Goal: Task Accomplishment & Management: Manage account settings

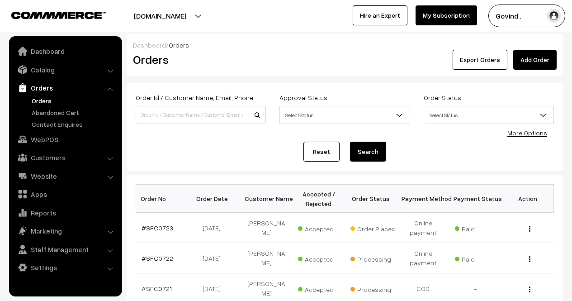
scroll to position [64, 0]
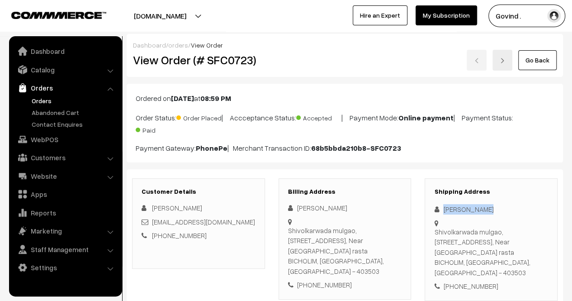
click at [537, 61] on link "Go Back" at bounding box center [537, 60] width 38 height 20
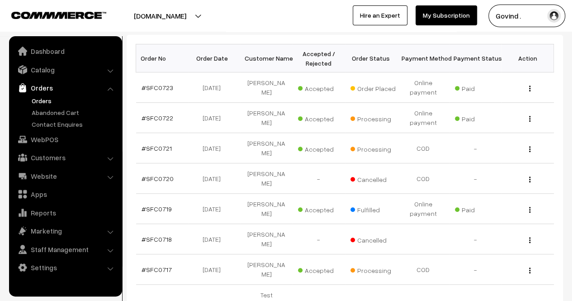
scroll to position [187, 0]
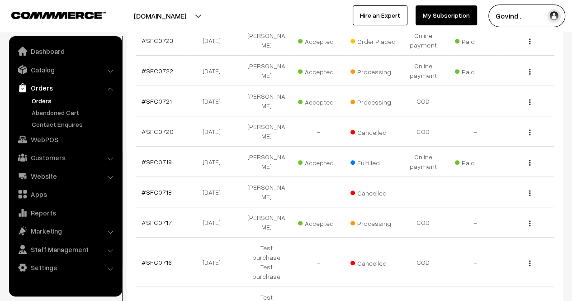
drag, startPoint x: 578, startPoint y: 83, endPoint x: 578, endPoint y: 170, distance: 87.2
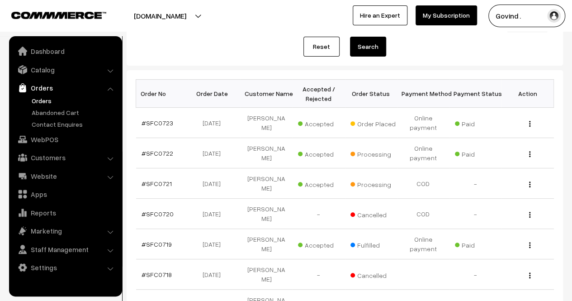
scroll to position [103, 0]
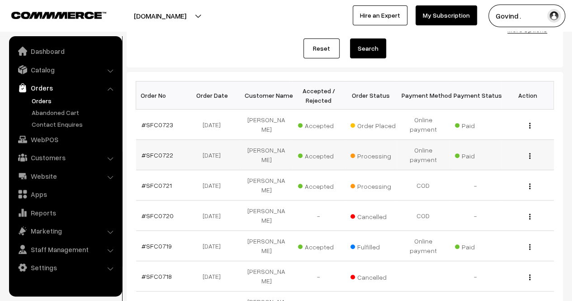
click at [530, 156] on img "button" at bounding box center [529, 156] width 1 height 6
click at [473, 170] on link "View" at bounding box center [489, 169] width 77 height 20
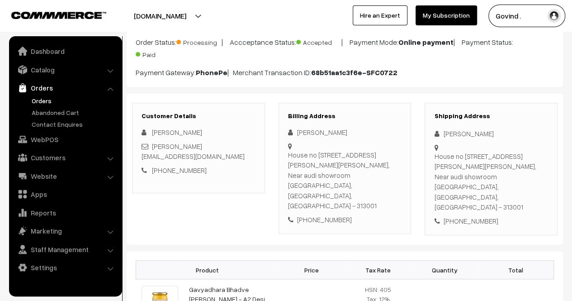
scroll to position [82, 0]
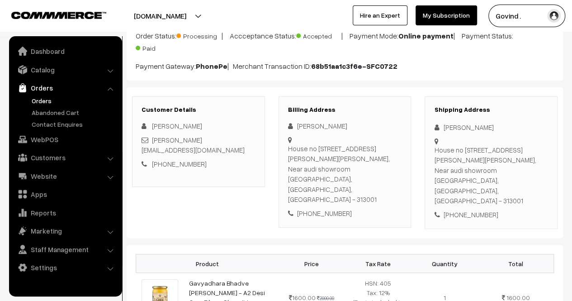
drag, startPoint x: 578, startPoint y: 72, endPoint x: 578, endPoint y: 98, distance: 26.2
click at [571, 98] on html "Thank you for showing interest. Our team will call you shortly. Close [DOMAIN_N…" at bounding box center [286, 68] width 572 height 301
drag, startPoint x: 445, startPoint y: 126, endPoint x: 488, endPoint y: 128, distance: 43.5
click at [488, 128] on div "[PERSON_NAME]" at bounding box center [491, 127] width 114 height 10
copy div "[PERSON_NAME]"
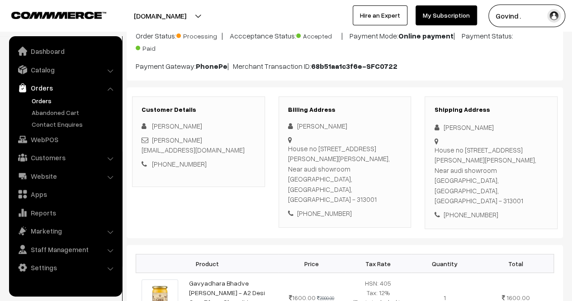
click at [470, 209] on div "+91 9057832442" at bounding box center [491, 214] width 114 height 10
copy div "9057832442"
drag, startPoint x: 455, startPoint y: 169, endPoint x: 434, endPoint y: 150, distance: 28.2
click at [434, 150] on div "House no 83 shalini chittora goverdhan vilas, Near audi showroom Udaipur, Rajas…" at bounding box center [491, 175] width 114 height 61
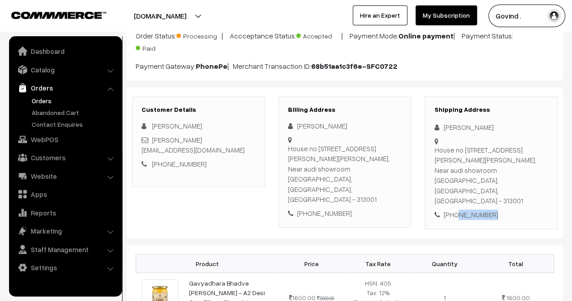
copy div "House no 83 shalini chittora goverdhan vilas, Near audi showroom Udaipur"
click at [520, 169] on div "House no 83 shalini chittora goverdhan vilas, Near audi showroom Udaipur, Rajas…" at bounding box center [491, 175] width 114 height 61
copy div "313001"
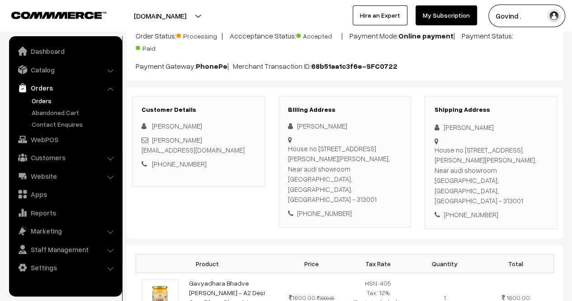
click at [523, 209] on div "+91 9057832442" at bounding box center [491, 214] width 114 height 10
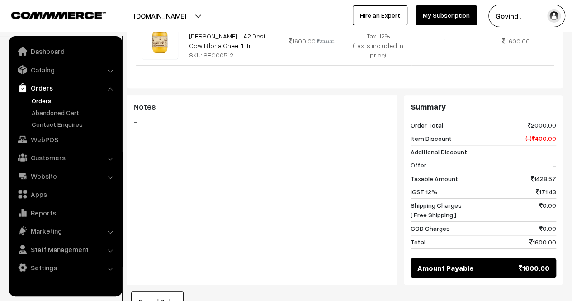
scroll to position [0, 0]
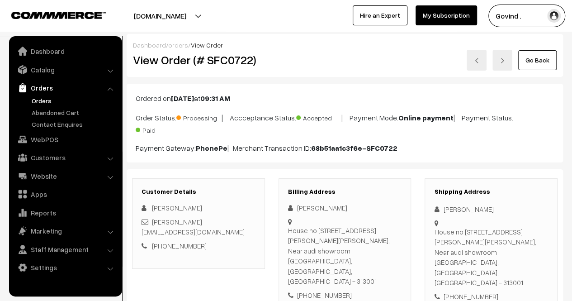
click at [539, 64] on link "Go Back" at bounding box center [537, 60] width 38 height 20
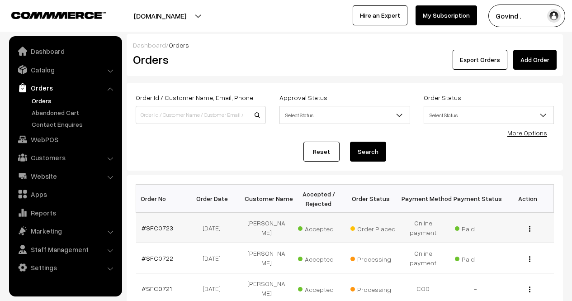
scroll to position [92, 0]
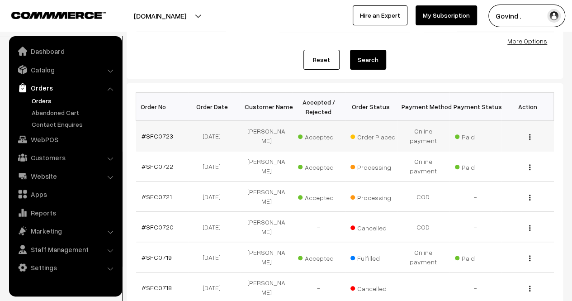
click at [528, 136] on div "View" at bounding box center [528, 135] width 42 height 9
click at [529, 136] on img "button" at bounding box center [529, 137] width 1 height 6
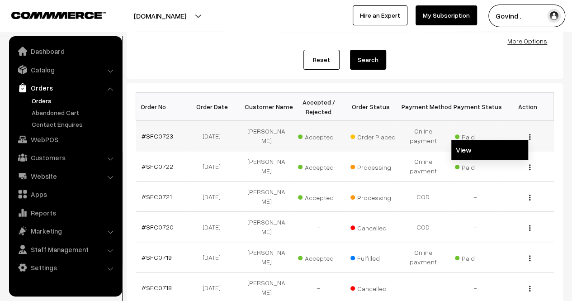
click at [493, 143] on link "View" at bounding box center [489, 150] width 77 height 20
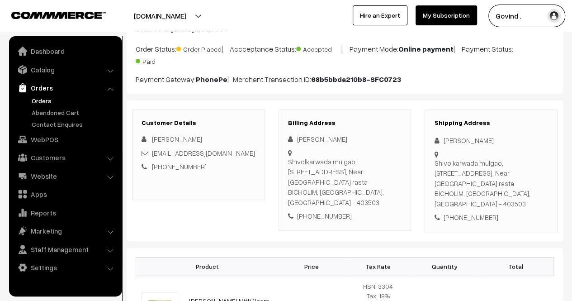
scroll to position [73, 0]
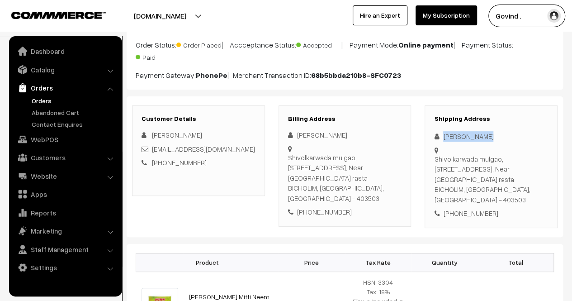
drag, startPoint x: 441, startPoint y: 135, endPoint x: 502, endPoint y: 137, distance: 60.6
click at [502, 137] on div "[PERSON_NAME]" at bounding box center [491, 136] width 114 height 10
copy div "[PERSON_NAME]"
click at [468, 208] on div "+91 8073699204" at bounding box center [491, 213] width 114 height 10
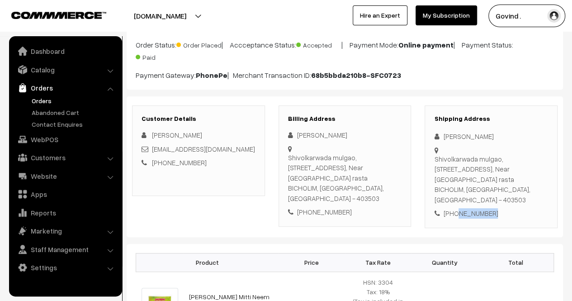
copy div "8073699204"
drag, startPoint x: 461, startPoint y: 179, endPoint x: 434, endPoint y: 163, distance: 31.4
click at [434, 163] on div "Shivolkarwada mulgao, Bicholim Goa, H. No 760, Near Tambda rasta BICHOLIM, Goa,…" at bounding box center [491, 179] width 114 height 51
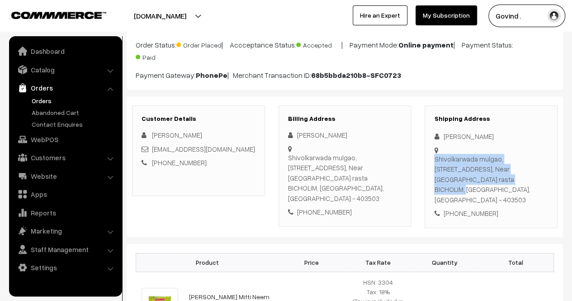
copy div "Shivolkarwada mulgao, Bicholim Goa, H. No 760, Near Tambda rasta BICHOLIM"
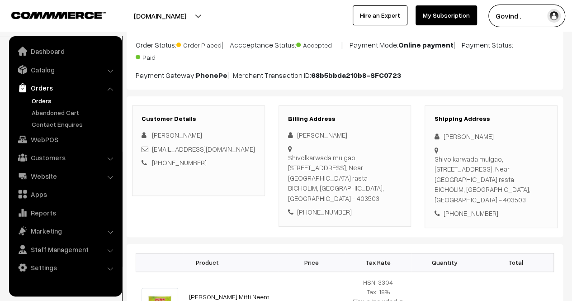
click at [507, 179] on div "Shivolkarwada mulgao, Bicholim Goa, H. No 760, Near Tambda rasta BICHOLIM, Goa,…" at bounding box center [491, 179] width 114 height 51
copy div "403503"
click at [526, 176] on div "Shivolkarwada mulgao, Bicholim Goa, H. No 760, Near Tambda rasta BICHOLIM, Goa,…" at bounding box center [491, 179] width 114 height 51
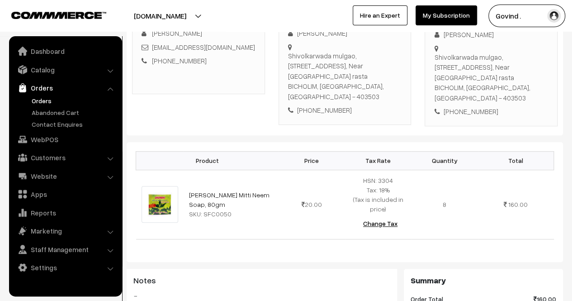
scroll to position [188, 0]
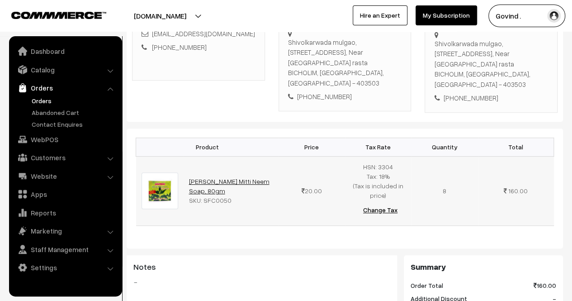
drag, startPoint x: 212, startPoint y: 170, endPoint x: 189, endPoint y: 161, distance: 25.3
click at [189, 161] on td "Surbhi Multani Mitti Neem Soap, 80gm SKU: SFC0050" at bounding box center [231, 190] width 95 height 69
copy link "Surbhi Multani Mitti Neem Soap, 80gm"
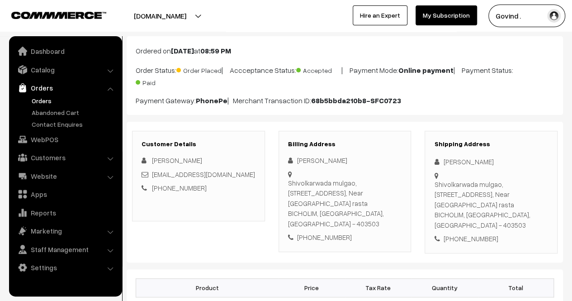
scroll to position [0, 0]
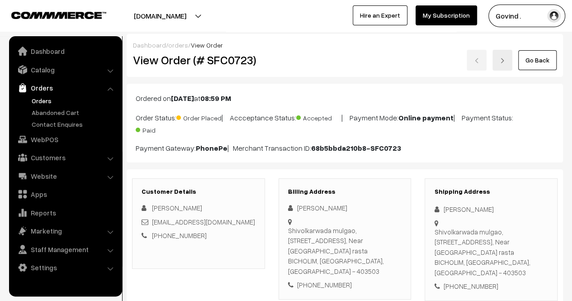
click at [526, 57] on link "Go Back" at bounding box center [537, 60] width 38 height 20
